Goal: Book appointment/travel/reservation

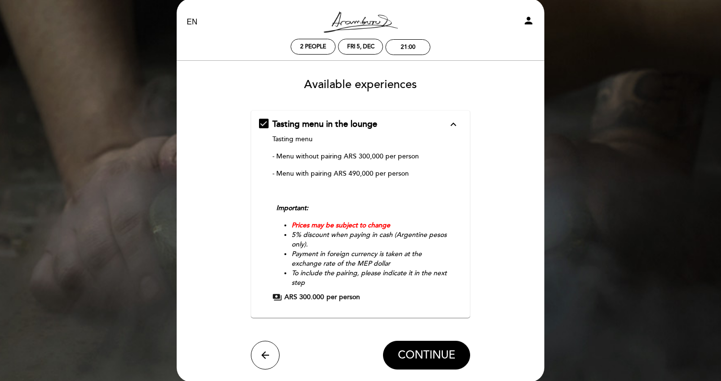
scroll to position [3, 0]
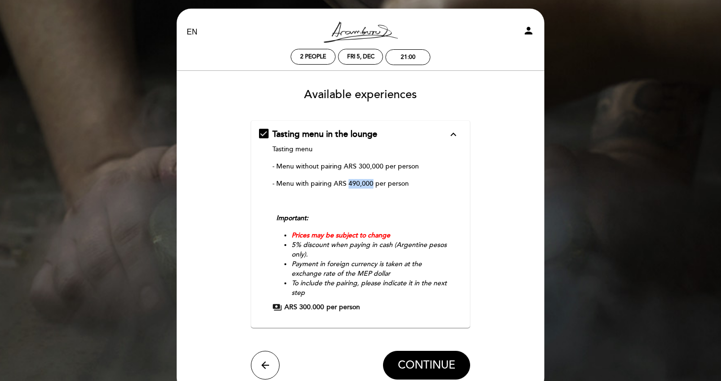
drag, startPoint x: 371, startPoint y: 183, endPoint x: 349, endPoint y: 184, distance: 22.1
click at [349, 184] on p "- Menu with pairing ARS 490,000 per person" at bounding box center [360, 184] width 176 height 10
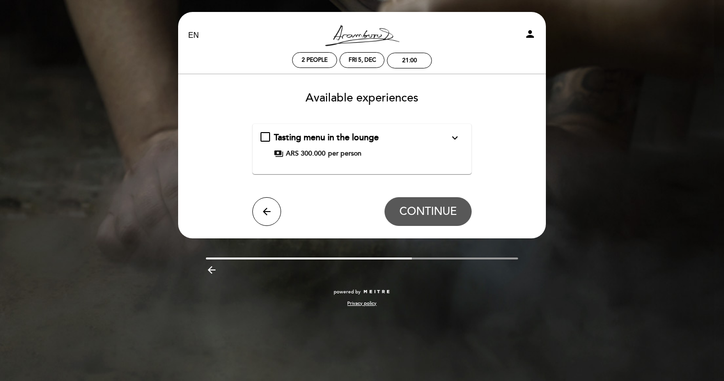
click at [457, 136] on icon "expand_more" at bounding box center [454, 137] width 11 height 11
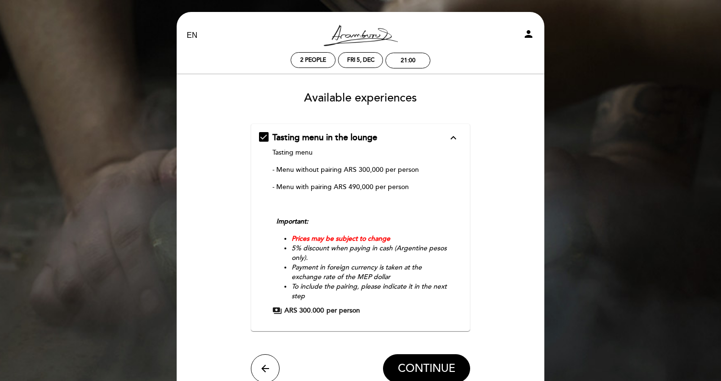
click at [266, 137] on div "Tasting menu in the lounge expand_less Tasting menu - Menu without pairing ARS …" at bounding box center [361, 224] width 204 height 184
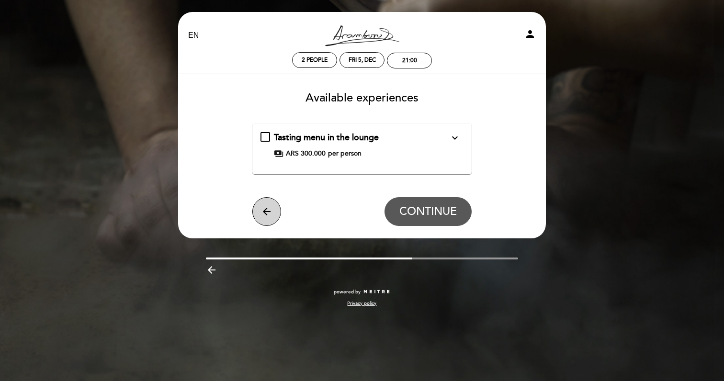
click at [262, 213] on icon "arrow_back" at bounding box center [266, 211] width 11 height 11
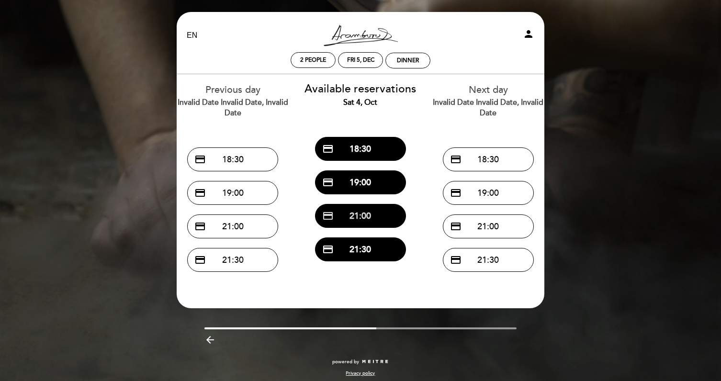
click at [351, 224] on button "credit_card 21:00" at bounding box center [360, 216] width 91 height 24
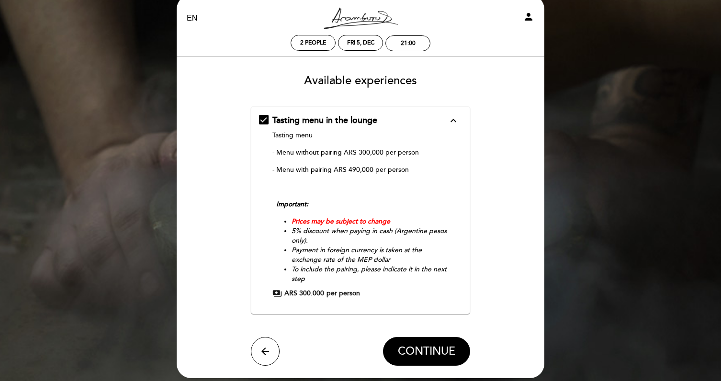
scroll to position [19, 0]
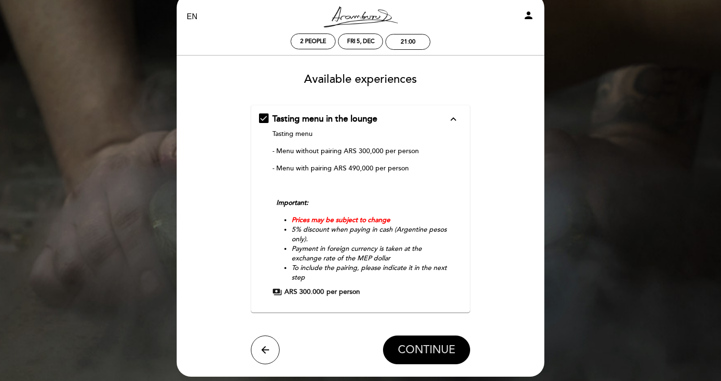
click at [438, 354] on span "CONTINUE" at bounding box center [426, 349] width 57 height 13
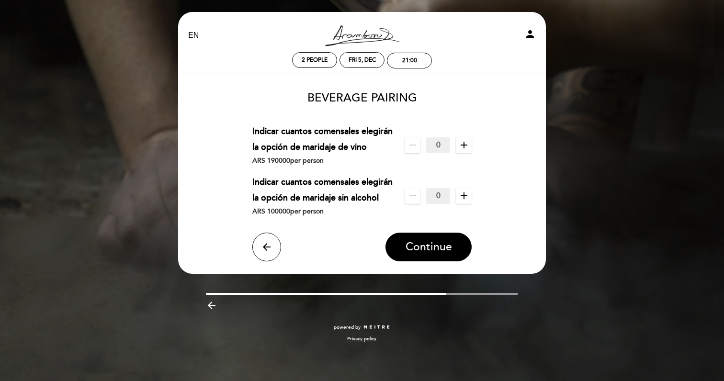
click at [265, 163] on div "ARS 190000 per person" at bounding box center [324, 161] width 145 height 12
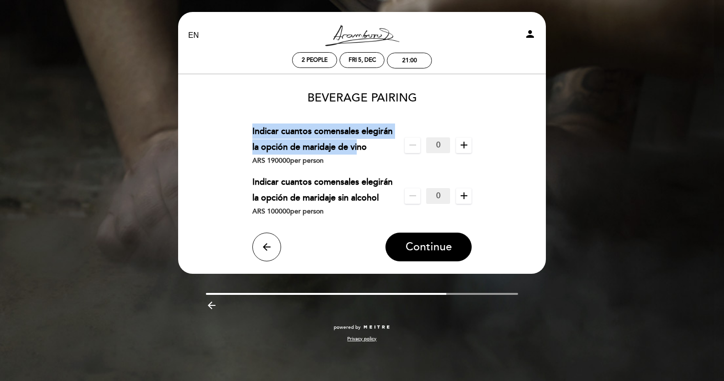
drag, startPoint x: 251, startPoint y: 128, endPoint x: 358, endPoint y: 142, distance: 107.7
click at [358, 142] on form "BEVERAGE PAIRING Indicar cuantos comensales elegirán la opción de maridaje de v…" at bounding box center [362, 172] width 354 height 177
drag, startPoint x: 366, startPoint y: 145, endPoint x: 246, endPoint y: 131, distance: 121.0
click at [246, 131] on form "BEVERAGE PAIRING Indicar cuantos comensales elegirán la opción de maridaje de v…" at bounding box center [362, 172] width 354 height 177
click at [269, 244] on icon "arrow_back" at bounding box center [266, 246] width 11 height 11
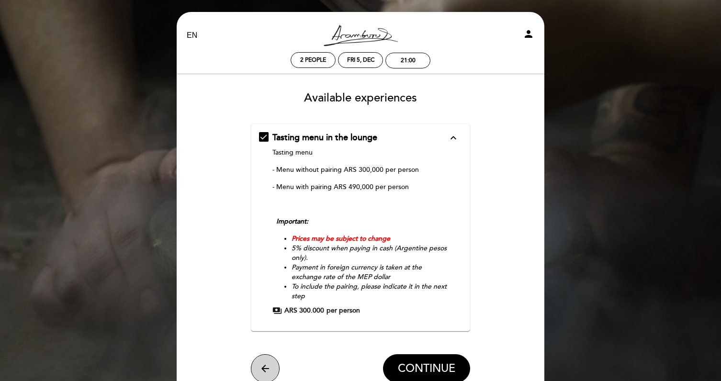
click at [265, 357] on button "arrow_back" at bounding box center [265, 368] width 29 height 29
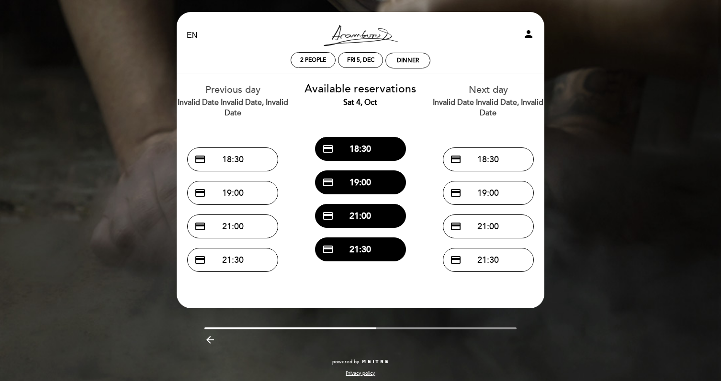
click at [602, 36] on div "EN ES PT [PERSON_NAME] Resto person 2 people Fri 5, Dec Dinner Welcome Welcome,…" at bounding box center [360, 193] width 721 height 387
